Goal: Task Accomplishment & Management: Use online tool/utility

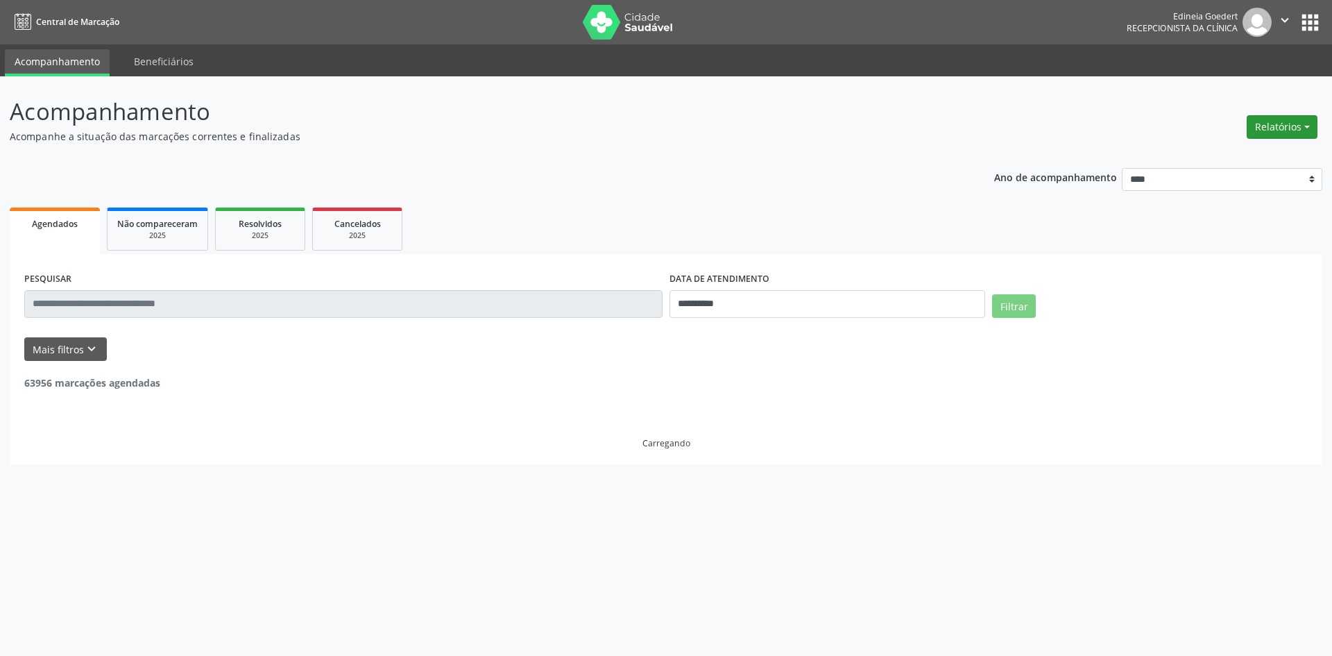
click at [1268, 120] on button "Relatórios" at bounding box center [1282, 127] width 71 height 24
click at [1246, 153] on link "Agendamentos" at bounding box center [1243, 156] width 149 height 19
select select "*"
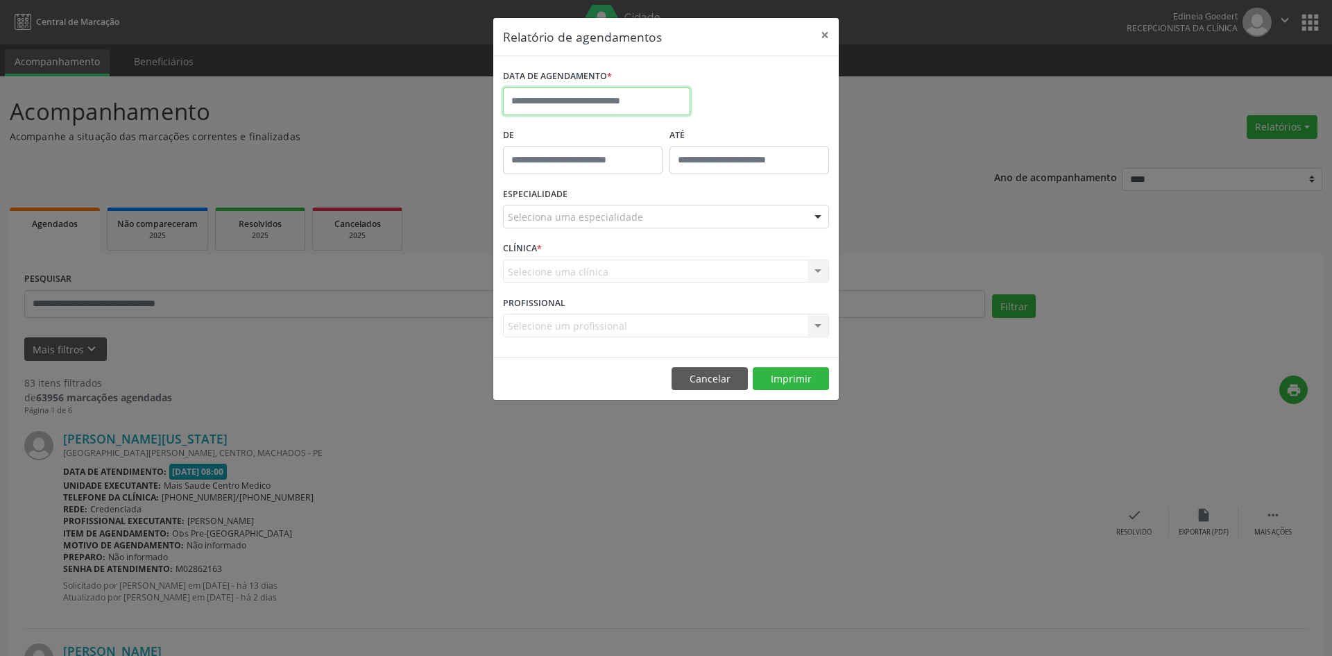
click at [591, 106] on input "text" at bounding box center [596, 101] width 187 height 28
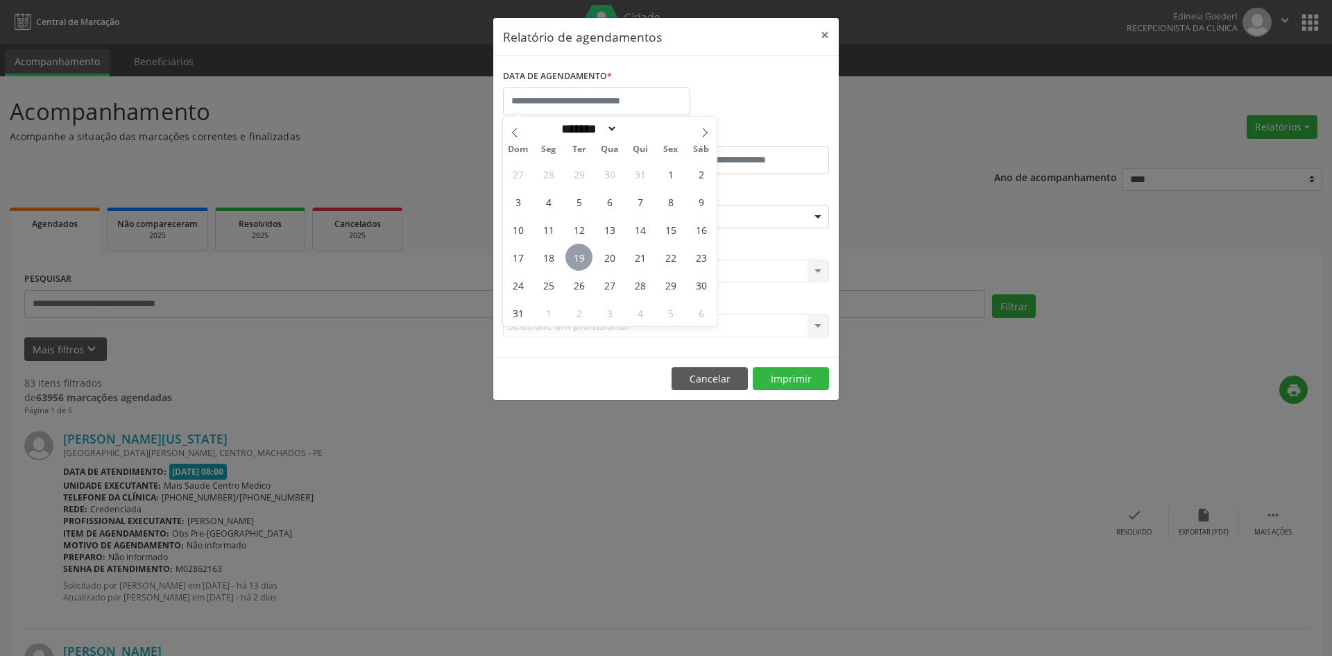
click at [582, 259] on span "19" at bounding box center [578, 257] width 27 height 27
type input "**********"
click at [582, 259] on span "19" at bounding box center [578, 257] width 27 height 27
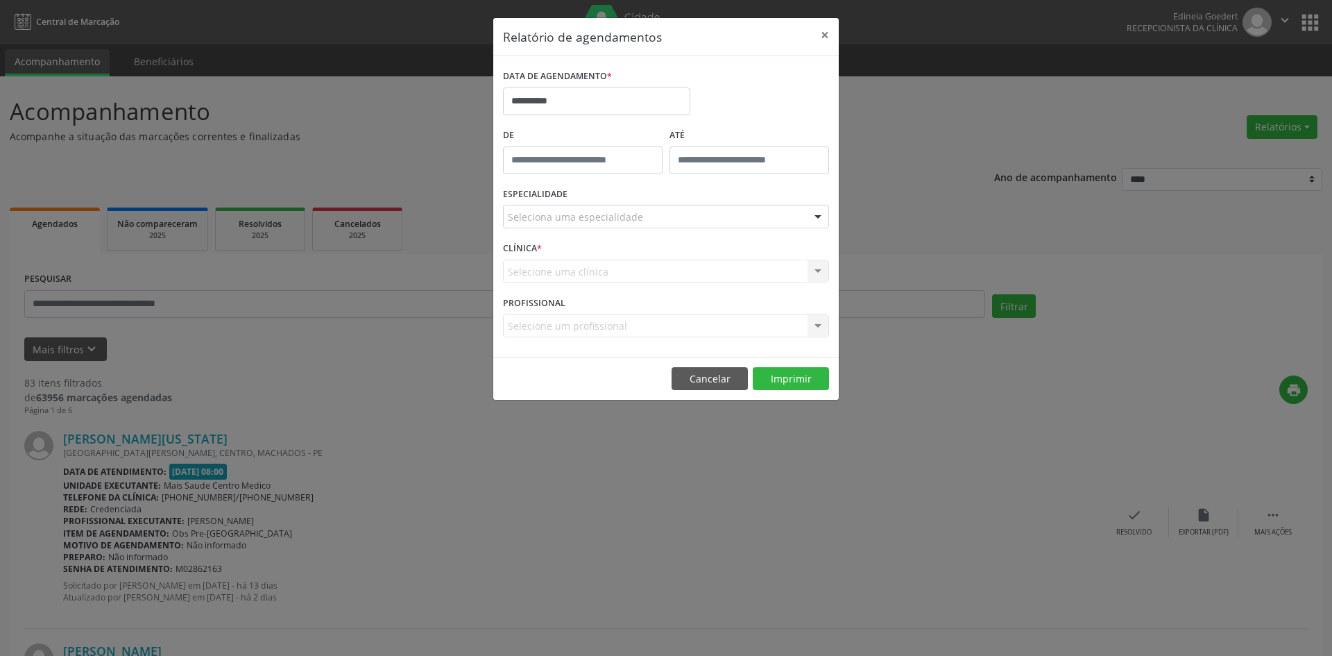
click at [640, 207] on div "Seleciona uma especialidade" at bounding box center [666, 217] width 326 height 24
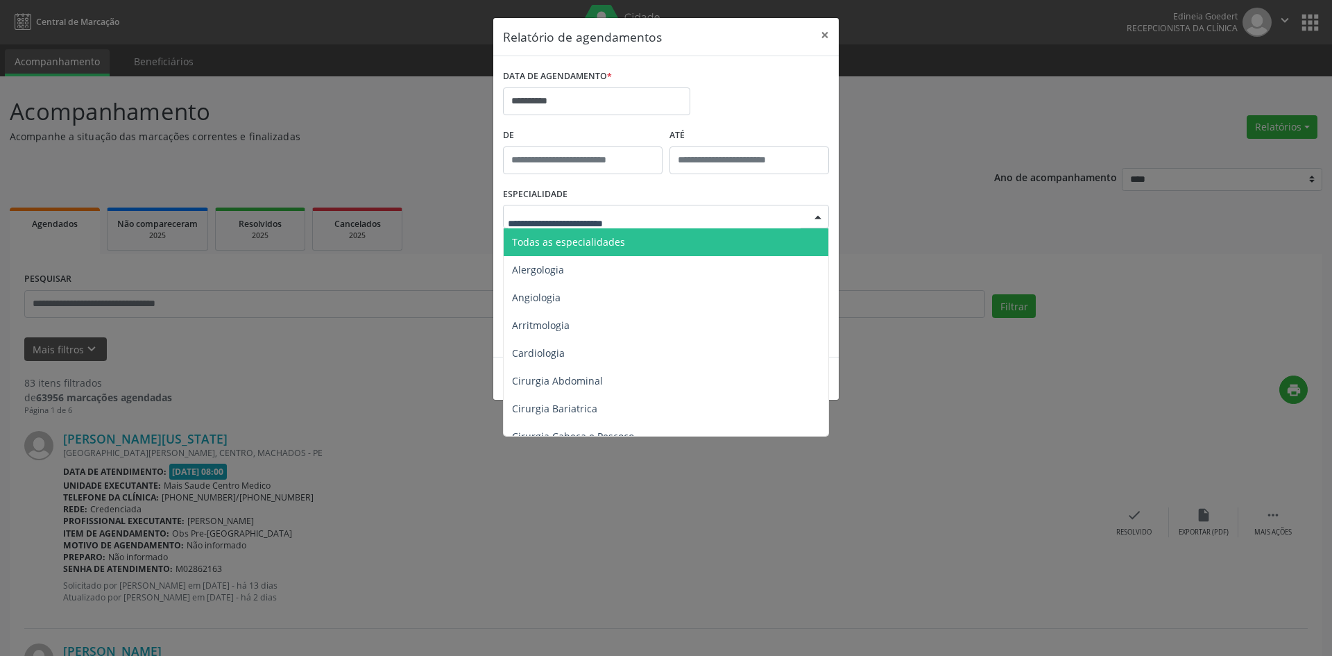
click at [622, 245] on span "Todas as especialidades" at bounding box center [667, 242] width 327 height 28
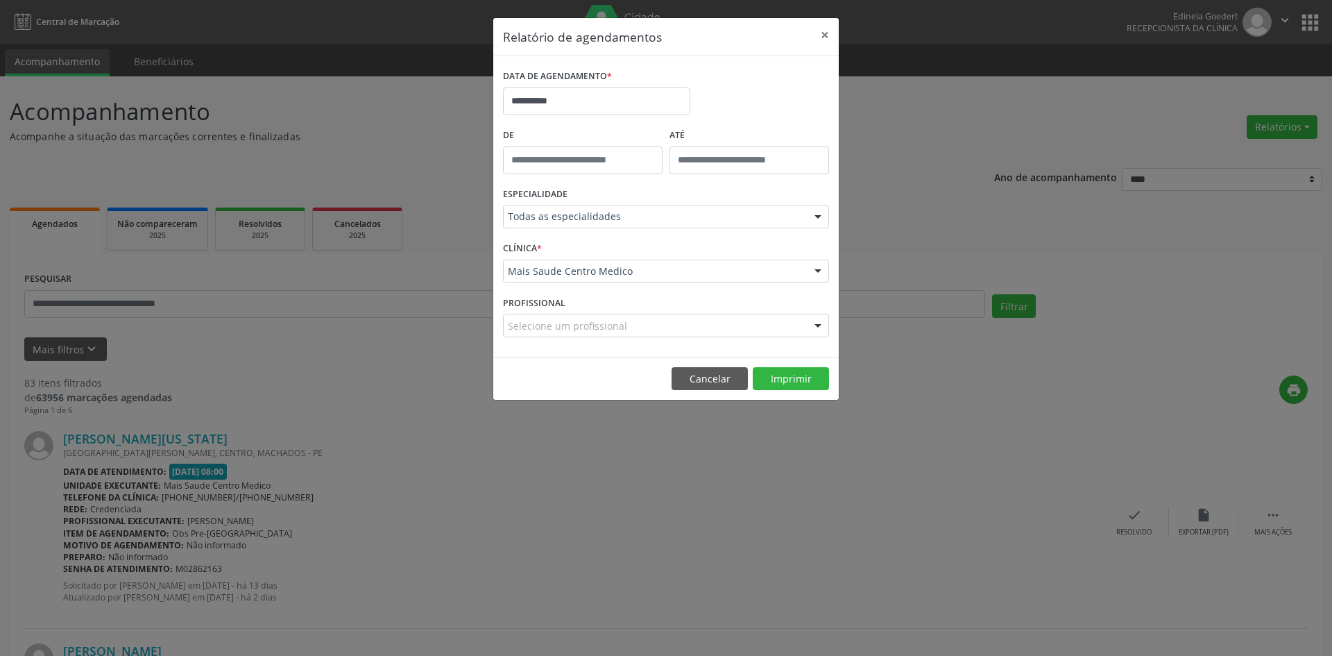
click at [808, 364] on footer "Cancelar Imprimir" at bounding box center [665, 379] width 345 height 44
click at [803, 378] on button "Imprimir" at bounding box center [791, 379] width 76 height 24
